Goal: Find contact information: Obtain details needed to contact an individual or organization

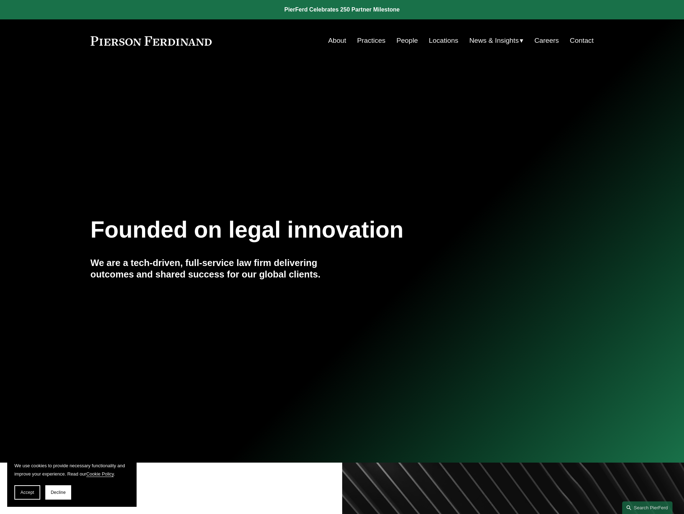
click at [412, 42] on link "People" at bounding box center [407, 41] width 22 height 14
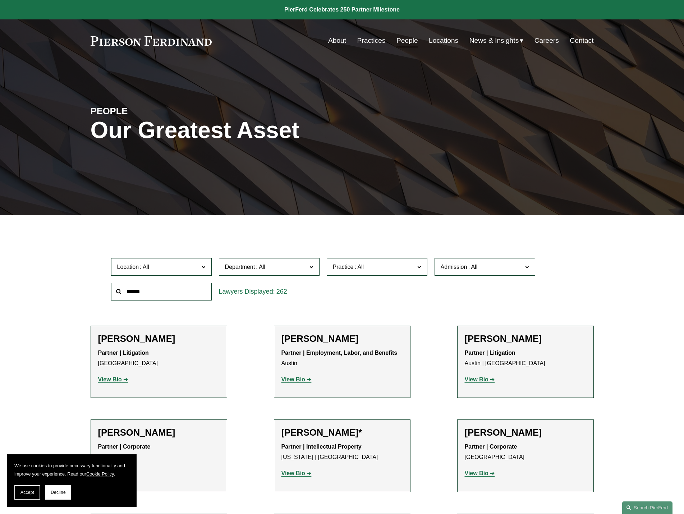
click at [151, 270] on span "Location" at bounding box center [158, 267] width 82 height 10
click at [0, 0] on link "Austin" at bounding box center [0, 0] width 0 height 0
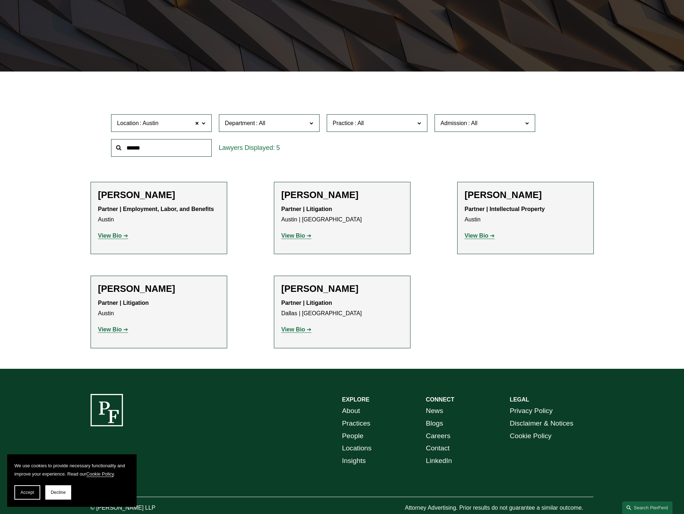
scroll to position [169, 0]
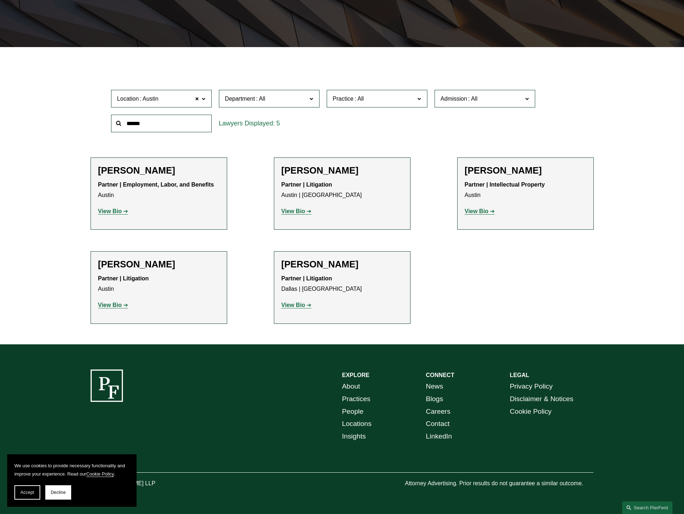
click at [145, 105] on label "Location Austin" at bounding box center [161, 99] width 101 height 18
click at [0, 0] on link "Dallas" at bounding box center [0, 0] width 0 height 0
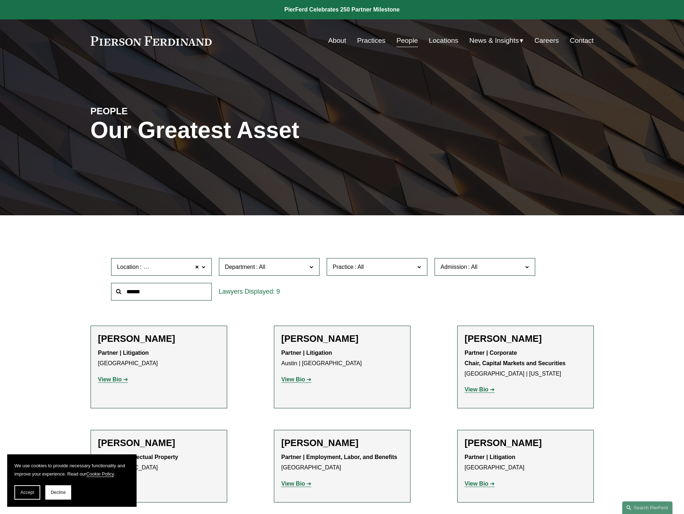
click at [337, 41] on link "About" at bounding box center [337, 41] width 18 height 14
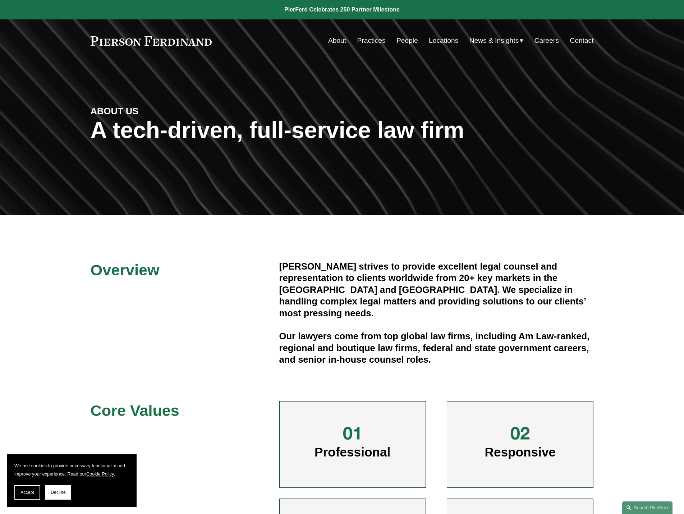
click at [555, 43] on link "Careers" at bounding box center [547, 41] width 24 height 14
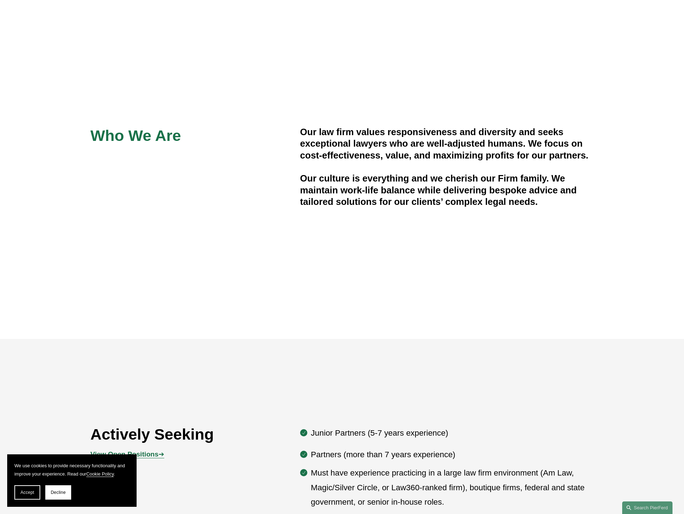
scroll to position [431, 0]
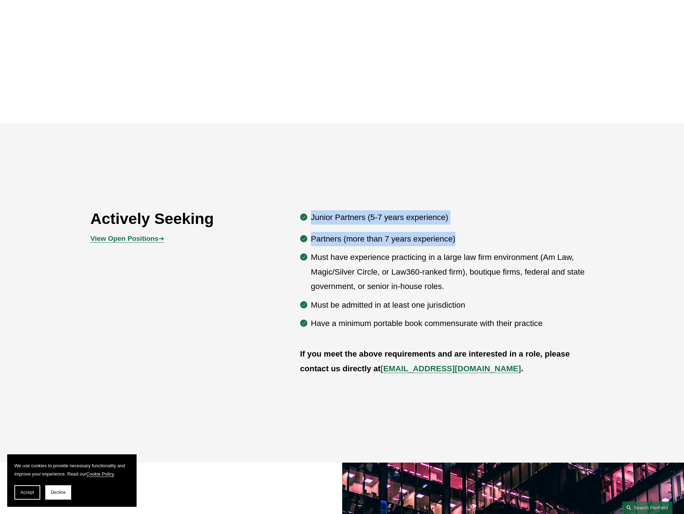
drag, startPoint x: 299, startPoint y: 214, endPoint x: 457, endPoint y: 229, distance: 158.2
click at [457, 229] on div "Actively Seeking View Open Positions ➔ Junior Partners (5-7 years experience) P…" at bounding box center [342, 292] width 684 height 173
click at [458, 221] on p "Junior Partners (5-7 years experience)" at bounding box center [452, 217] width 283 height 14
drag, startPoint x: 306, startPoint y: 217, endPoint x: 435, endPoint y: 250, distance: 133.2
click at [423, 231] on div "Junior Partners (5-7 years experience) Partners (more than 7 years experience) …" at bounding box center [447, 270] width 294 height 120
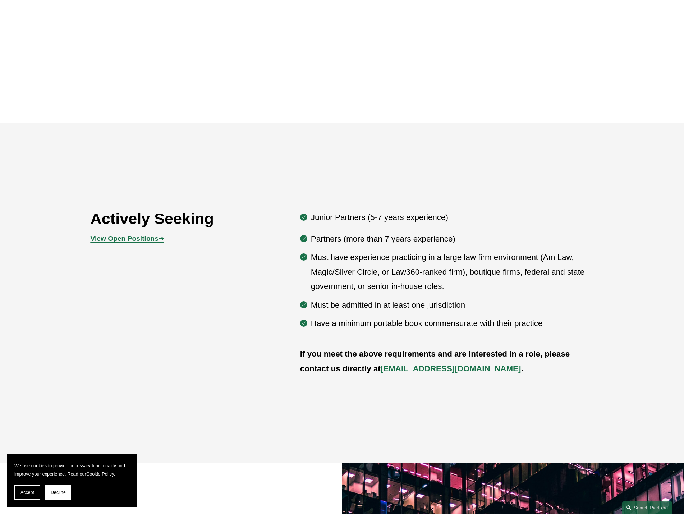
drag, startPoint x: 440, startPoint y: 256, endPoint x: 437, endPoint y: 266, distance: 10.9
click at [440, 257] on p "Must have experience practicing in a large law firm environment (Am Law, Magic/…" at bounding box center [452, 271] width 283 height 43
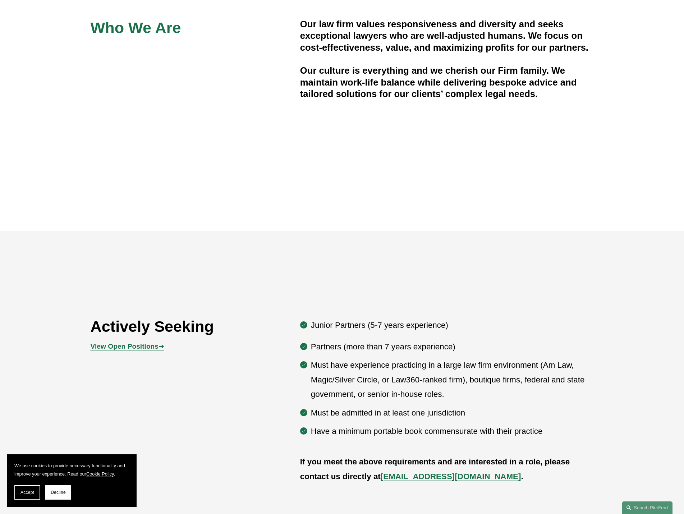
scroll to position [108, 0]
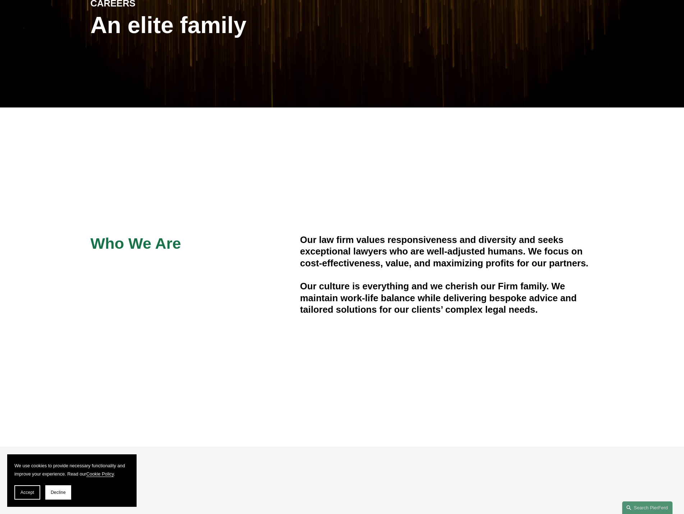
click at [113, 63] on div "CAREERS An elite family" at bounding box center [342, 31] width 684 height 108
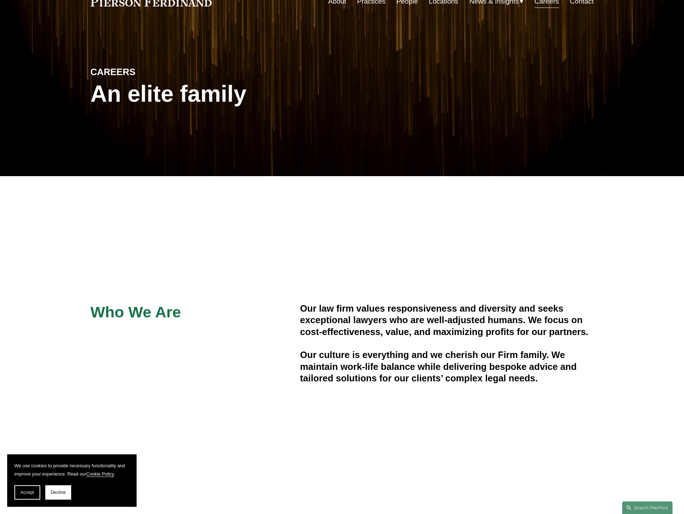
scroll to position [0, 0]
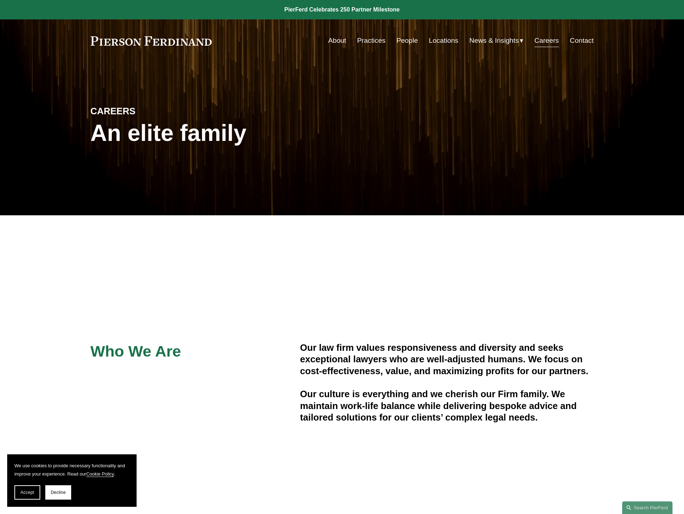
click at [435, 41] on link "Locations" at bounding box center [443, 41] width 29 height 14
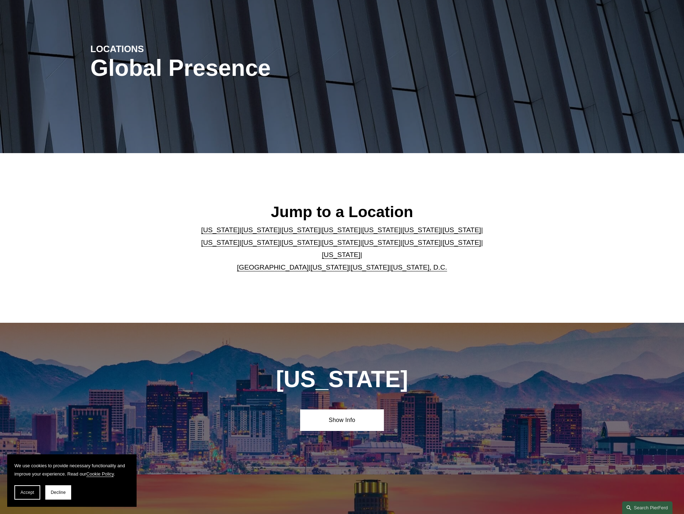
scroll to position [72, 0]
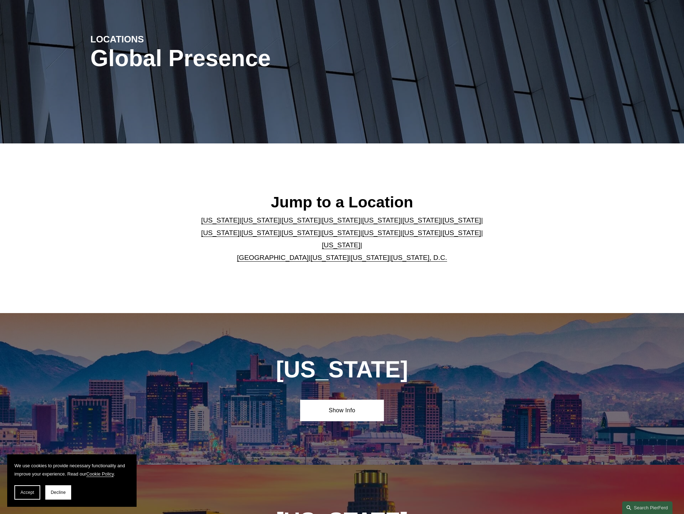
click at [361, 241] on link "Texas" at bounding box center [341, 245] width 38 height 8
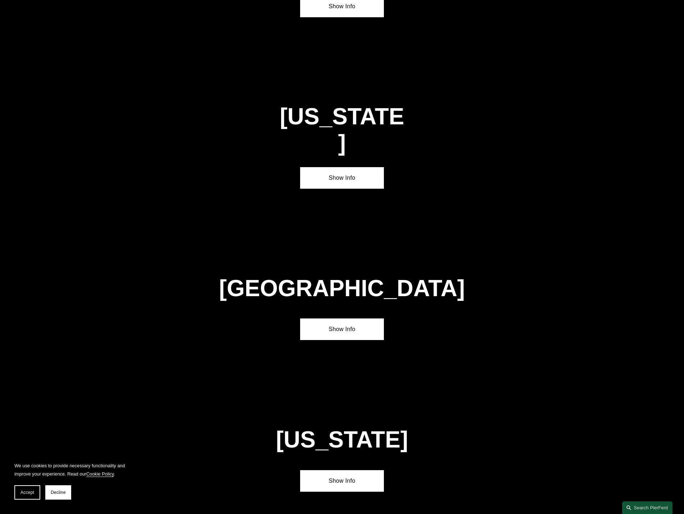
scroll to position [2506, 0]
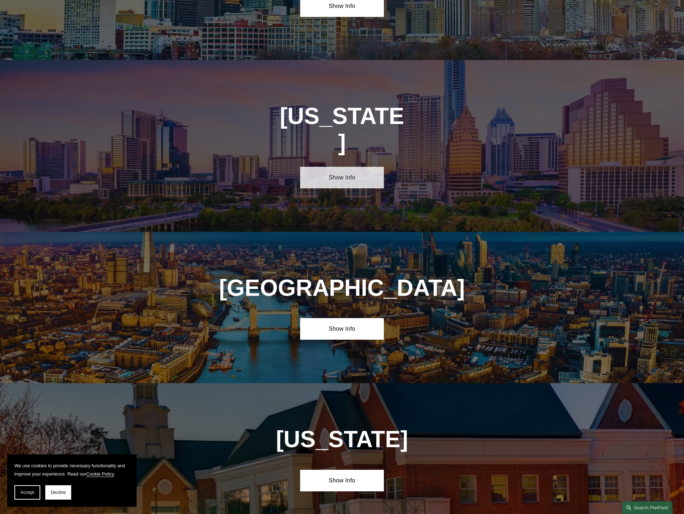
click at [342, 167] on link "Show Info" at bounding box center [342, 178] width 84 height 22
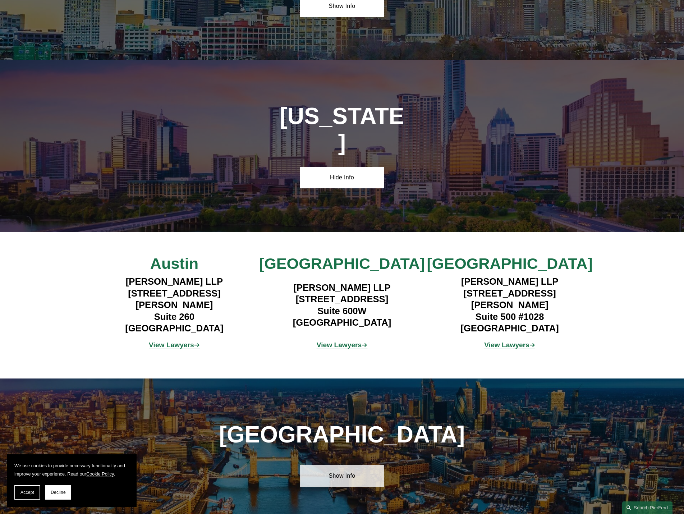
click at [327, 465] on link "Show Info" at bounding box center [342, 476] width 84 height 22
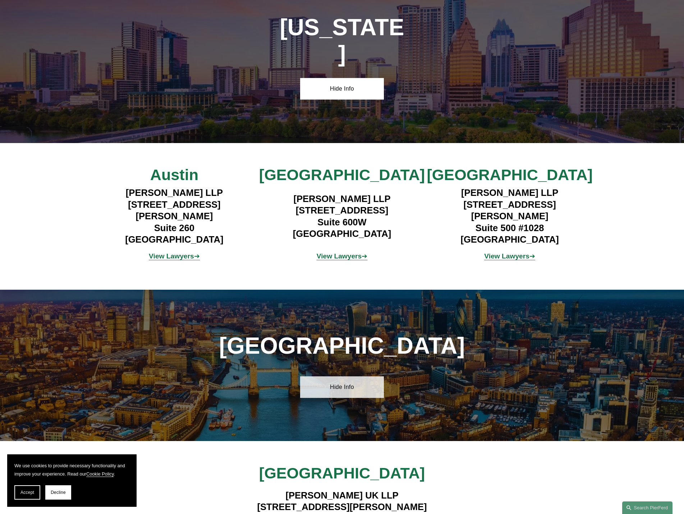
scroll to position [2686, 0]
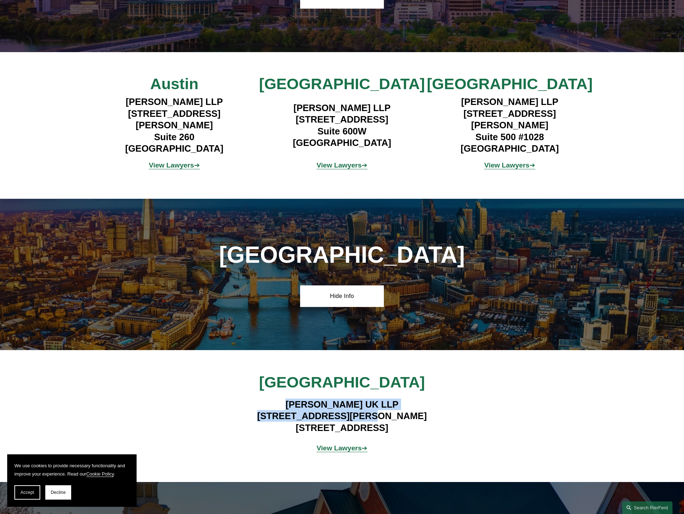
drag, startPoint x: 290, startPoint y: 318, endPoint x: 403, endPoint y: 338, distance: 114.2
click at [403, 399] on h4 "Pierson Ferdinand UK LLP 1 King William Street London EC4N 7BJ" at bounding box center [342, 416] width 210 height 35
drag, startPoint x: 315, startPoint y: 325, endPoint x: 309, endPoint y: 325, distance: 5.8
click at [314, 399] on h4 "Pierson Ferdinand UK LLP 1 King William Street London EC4N 7BJ" at bounding box center [342, 416] width 210 height 35
click at [288, 399] on h4 "Pierson Ferdinand UK LLP 1 King William Street London EC4N 7BJ" at bounding box center [342, 416] width 210 height 35
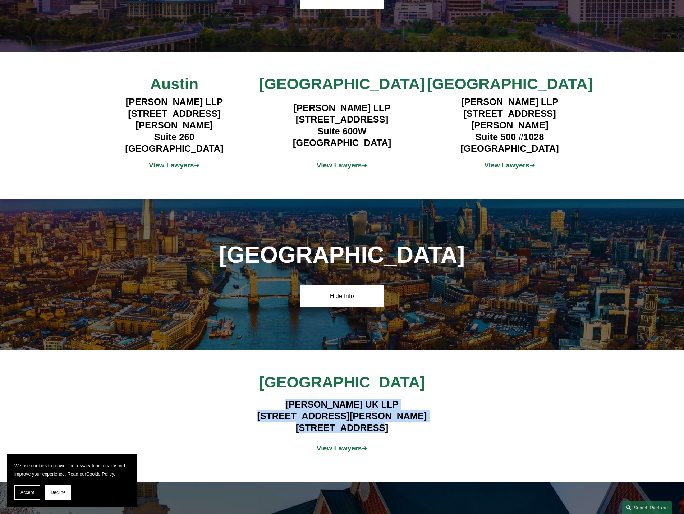
drag, startPoint x: 284, startPoint y: 319, endPoint x: 382, endPoint y: 346, distance: 101.8
click at [382, 399] on h4 "Pierson Ferdinand UK LLP 1 King William Street London EC4N 7BJ" at bounding box center [342, 416] width 210 height 35
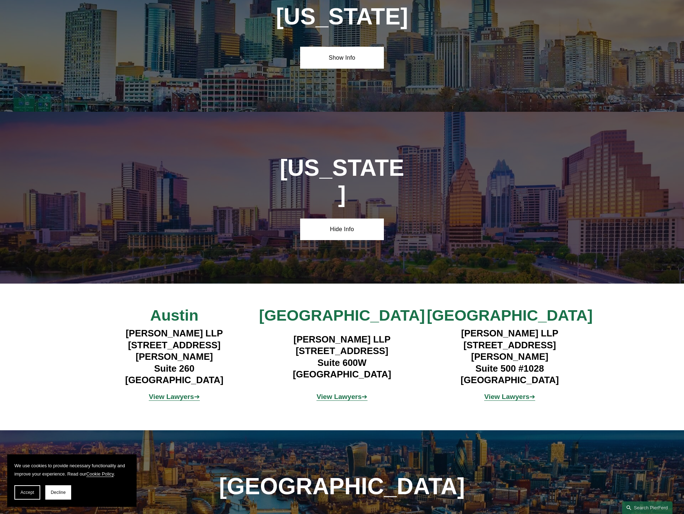
scroll to position [2362, 0]
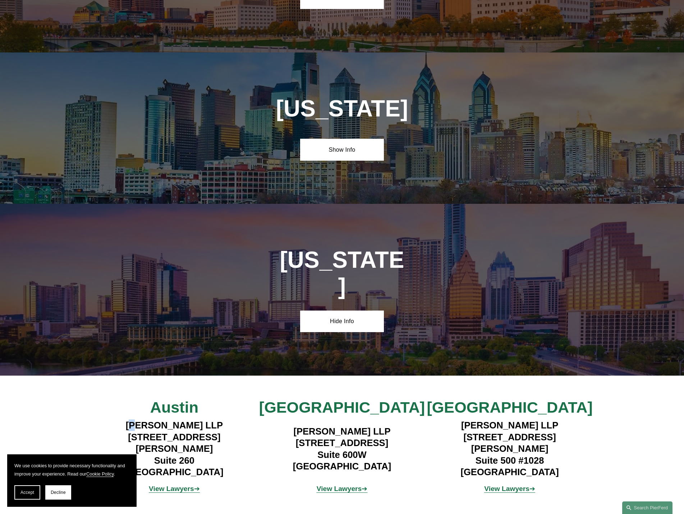
drag, startPoint x: 131, startPoint y: 347, endPoint x: 431, endPoint y: 152, distance: 357.8
click at [135, 419] on h4 "Pierson Ferdinand LLP 2021 Guadalupe Street Suite 260 Austin, TX 78705" at bounding box center [175, 448] width 168 height 58
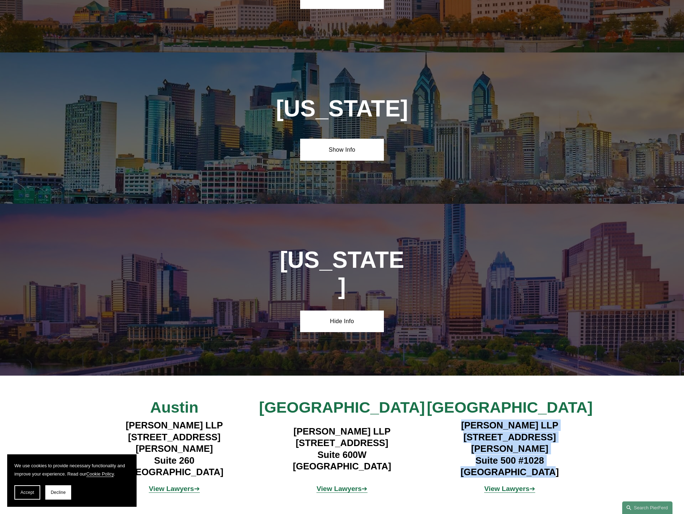
drag, startPoint x: 464, startPoint y: 347, endPoint x: 547, endPoint y: 390, distance: 93.1
click at [547, 419] on div "Pierson Ferdinand LLP 5850 San Felipe Street Suite 500 #1028 Houston, TX 77057" at bounding box center [510, 448] width 168 height 58
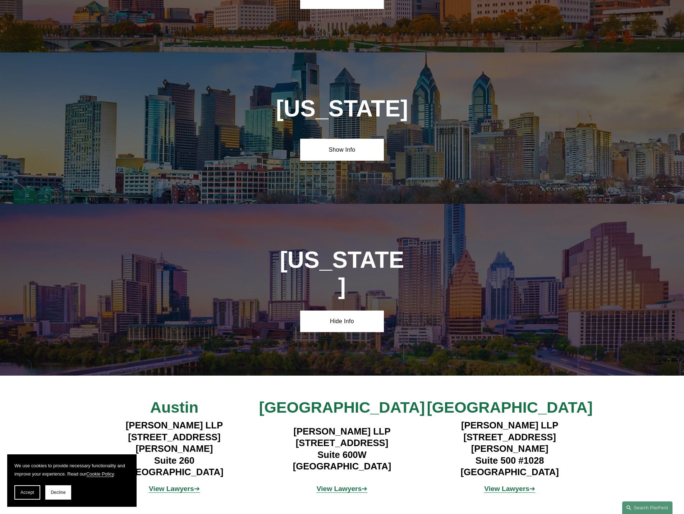
click at [554, 419] on h4 "Pierson Ferdinand LLP 5850 San Felipe Street Suite 500 #1028 Houston, TX 77057" at bounding box center [510, 448] width 168 height 58
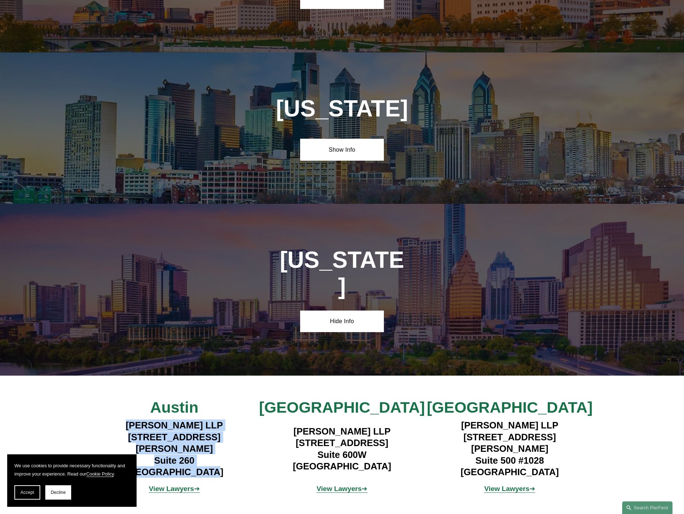
drag, startPoint x: 211, startPoint y: 383, endPoint x: 127, endPoint y: 350, distance: 90.0
click at [124, 419] on h4 "Pierson Ferdinand LLP 2021 Guadalupe Street Suite 260 Austin, TX 78705" at bounding box center [175, 448] width 168 height 58
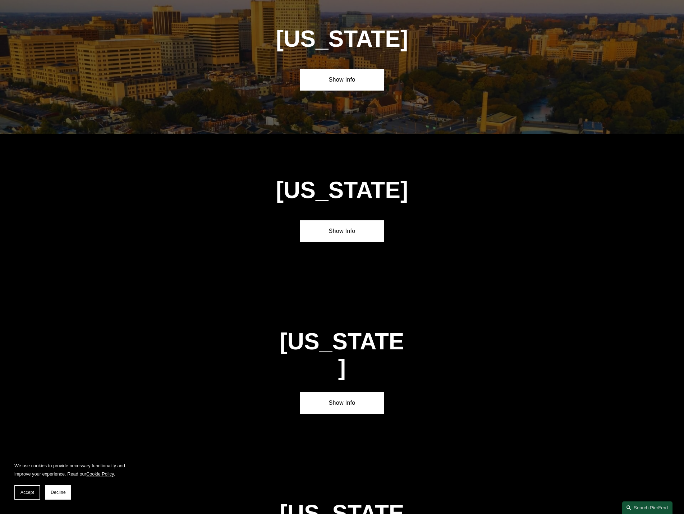
scroll to position [816, 0]
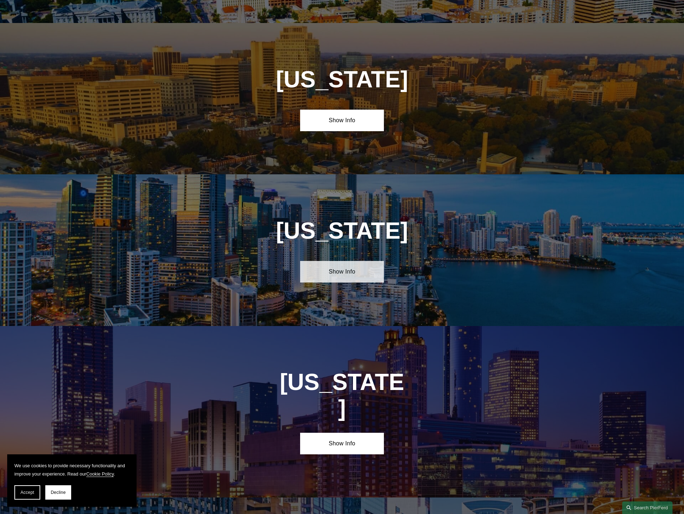
click at [339, 266] on link "Show Info" at bounding box center [342, 272] width 84 height 22
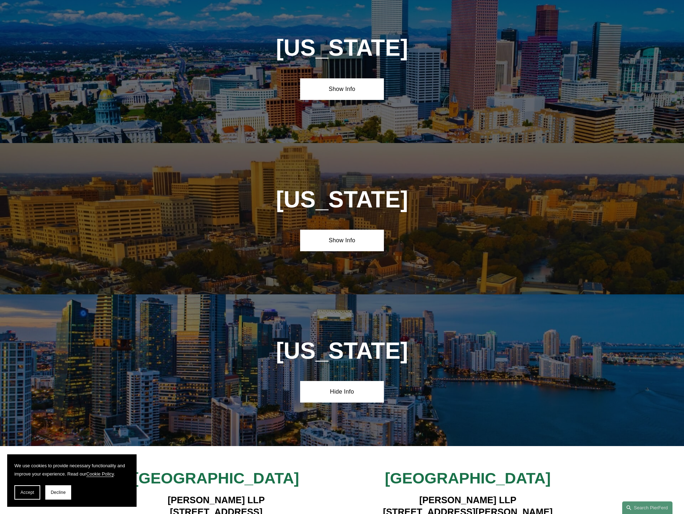
scroll to position [827, 0]
